Goal: Information Seeking & Learning: Find specific fact

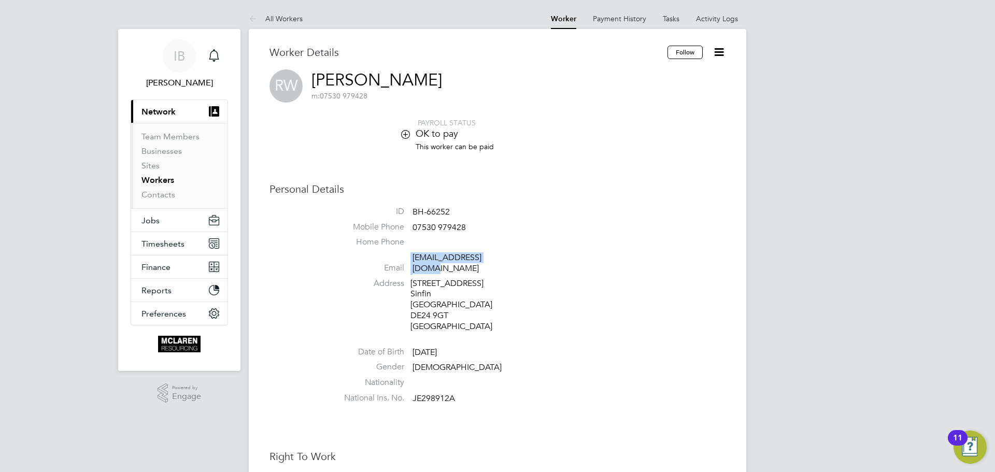
click at [142, 180] on link "Workers" at bounding box center [158, 180] width 33 height 10
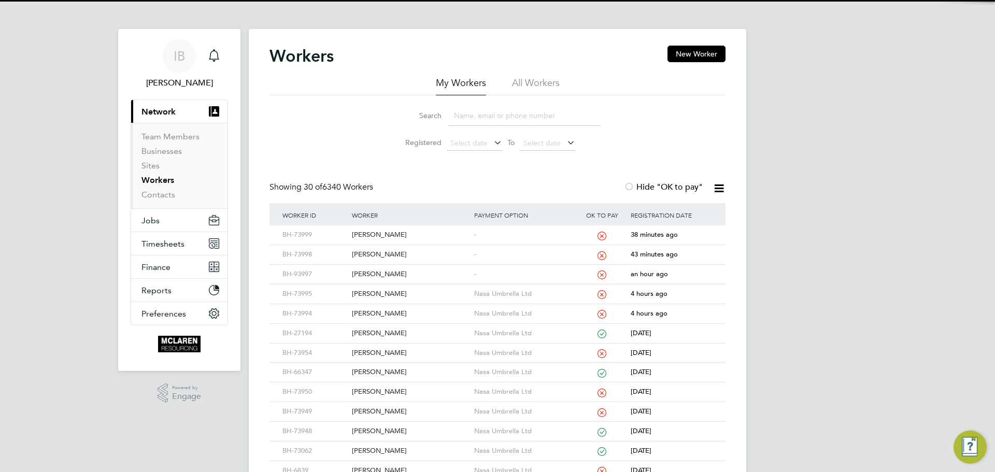
click at [455, 114] on input at bounding box center [524, 116] width 151 height 20
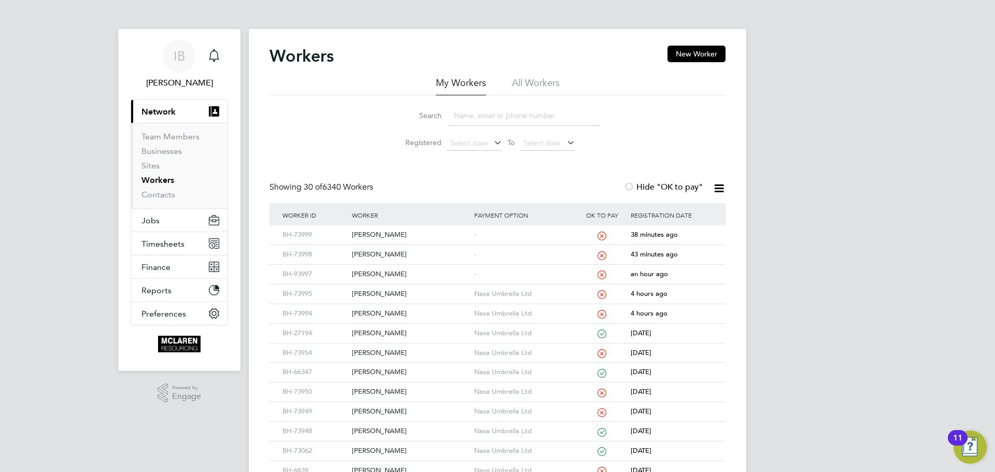
paste input "[PERSON_NAME]"
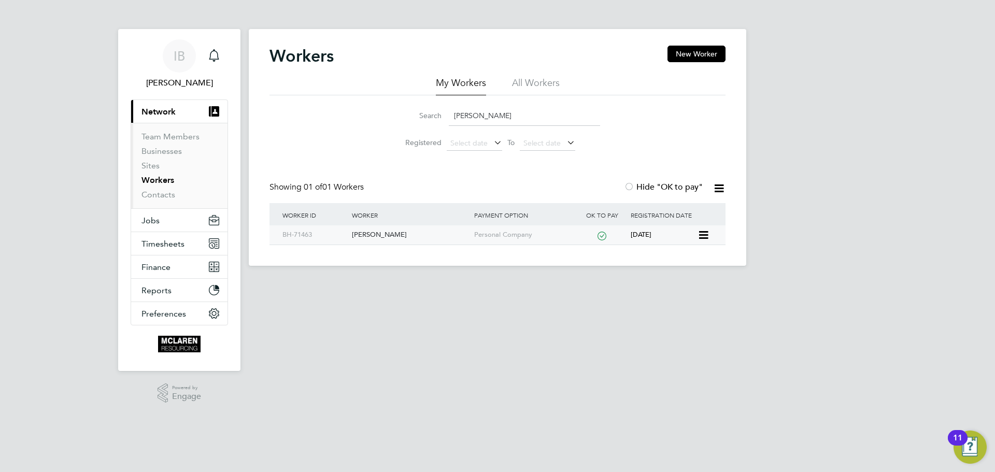
type input "[PERSON_NAME]"
click at [385, 237] on div "[PERSON_NAME]" at bounding box center [410, 235] width 122 height 19
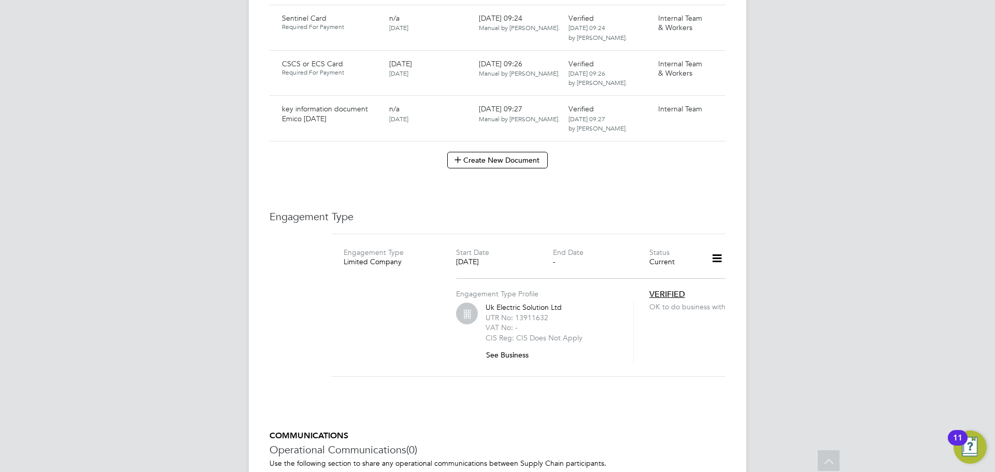
scroll to position [1711, 0]
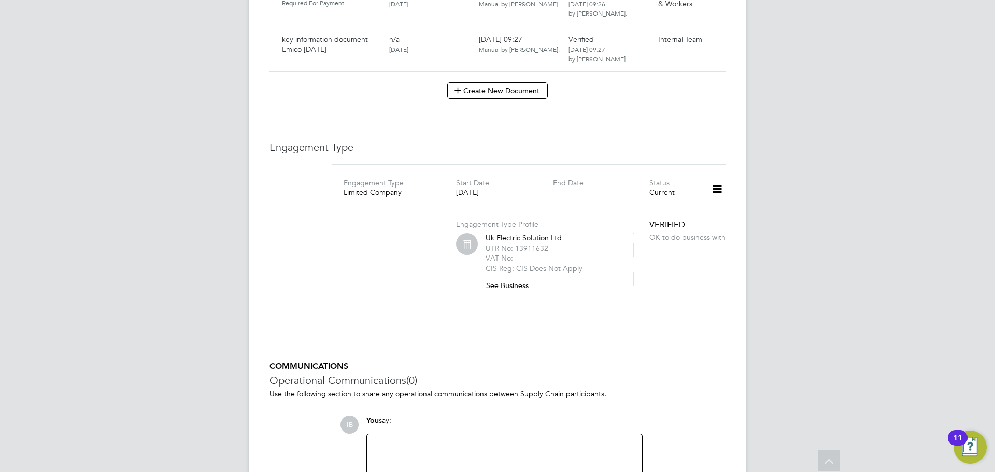
click at [501, 277] on button "See Business" at bounding box center [511, 285] width 51 height 17
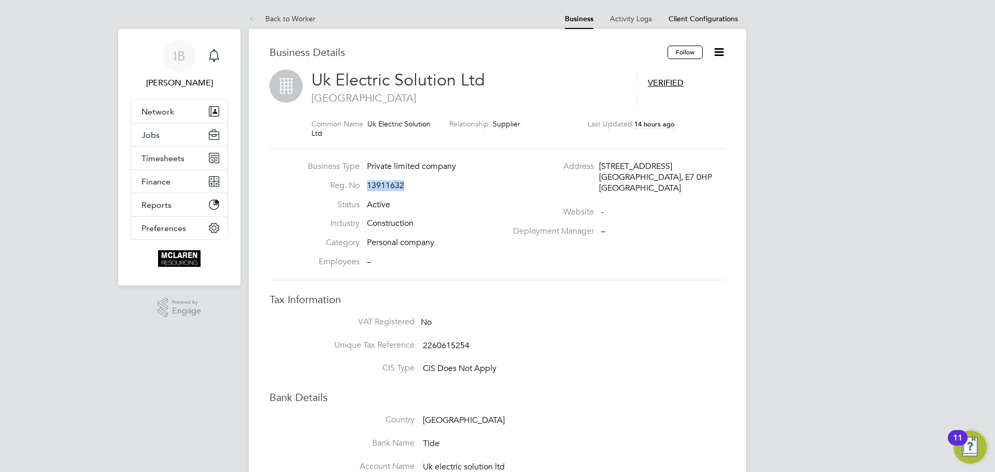
drag, startPoint x: 410, startPoint y: 182, endPoint x: 367, endPoint y: 191, distance: 44.4
click at [367, 191] on li "Reg. No 13911632" at bounding box center [405, 189] width 204 height 19
copy span "13911632"
click at [516, 340] on li "Unique Tax Reference 2260615254" at bounding box center [518, 351] width 415 height 23
drag, startPoint x: 600, startPoint y: 167, endPoint x: 657, endPoint y: 178, distance: 58.7
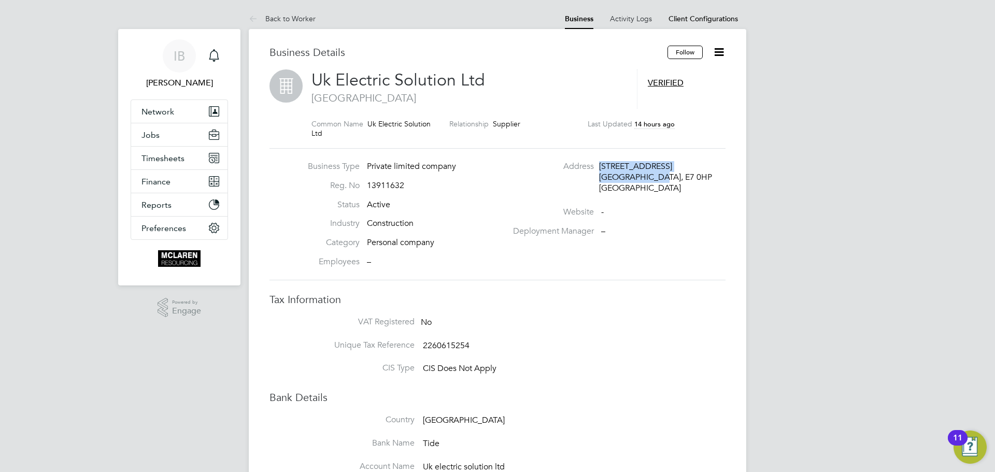
click at [657, 178] on div "53 Forest Street London, E7 0HP United Kingdom" at bounding box center [648, 177] width 99 height 32
copy div "53 Forest Street London, E7 0HP"
